Goal: Task Accomplishment & Management: Manage account settings

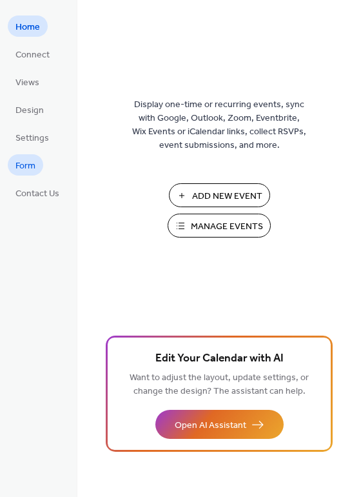
click at [35, 163] on link "Form" at bounding box center [25, 164] width 35 height 21
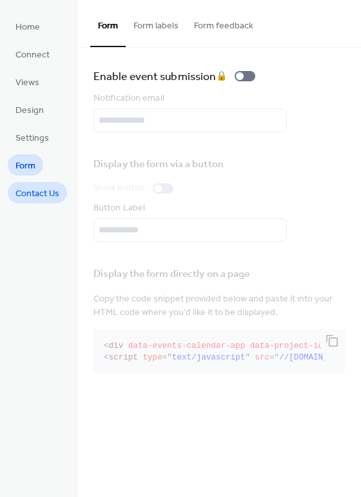
click at [40, 193] on span "Contact Us" at bounding box center [37, 194] width 44 height 14
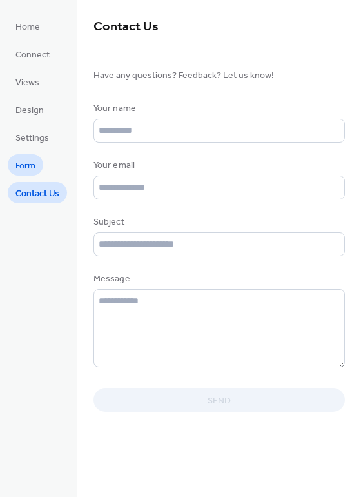
click at [38, 166] on link "Form" at bounding box center [25, 164] width 35 height 21
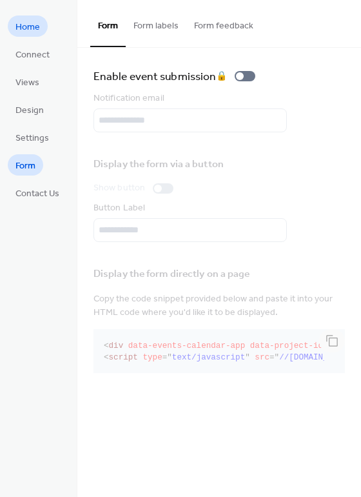
click at [34, 21] on span "Home" at bounding box center [27, 28] width 25 height 14
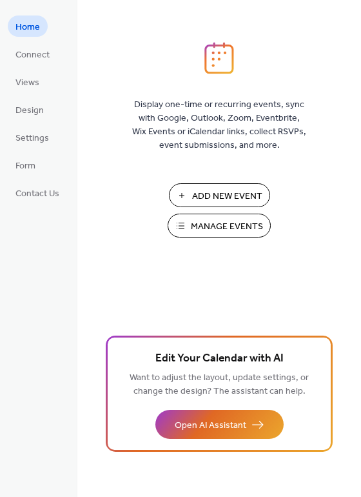
click at [224, 231] on span "Manage Events" at bounding box center [227, 227] width 72 height 14
